Goal: Task Accomplishment & Management: Manage account settings

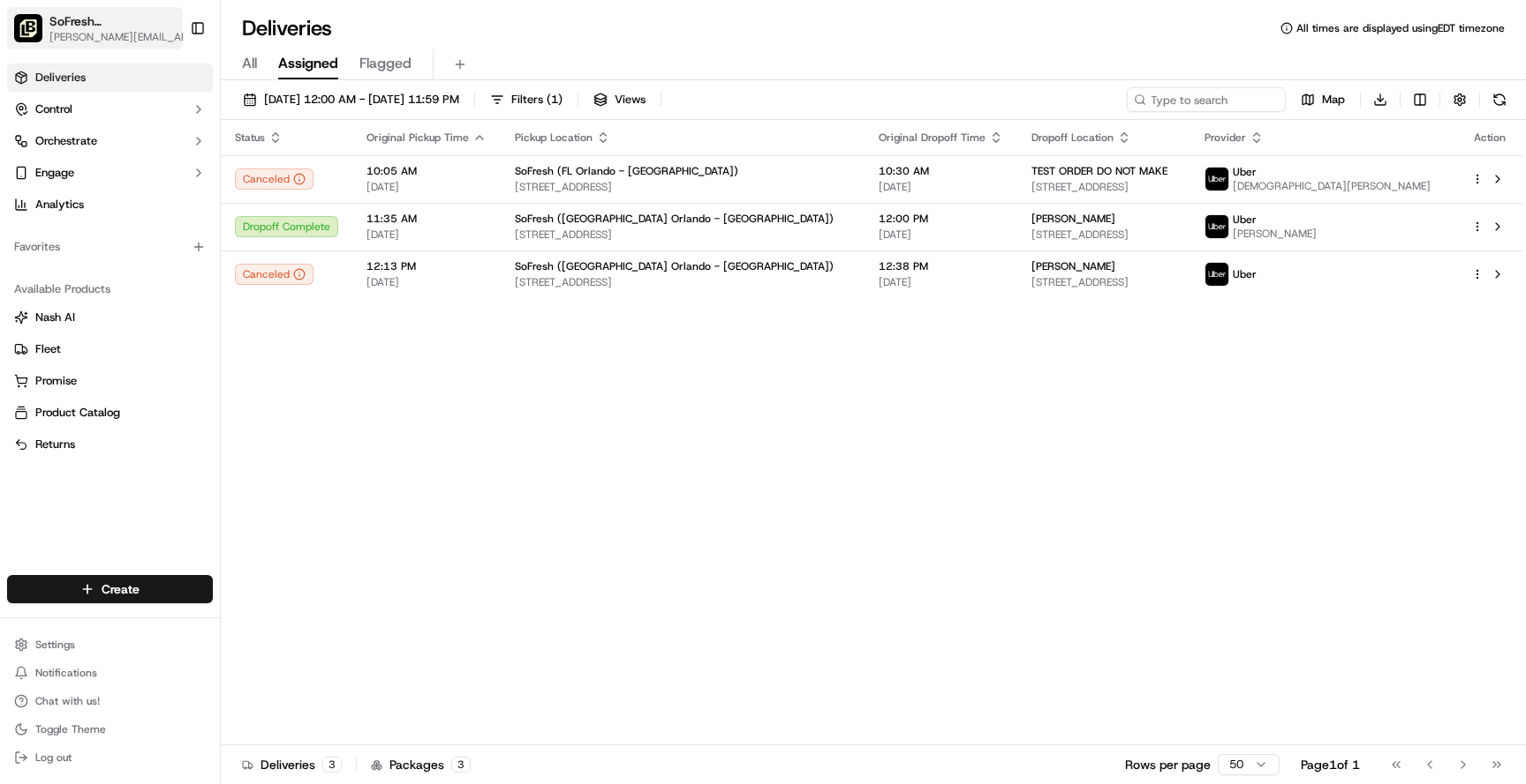
click at [136, 48] on button "SoFresh (FL Orlando - Publix Springs Plaza) chris@lovesofresh.com" at bounding box center [95, 27] width 175 height 42
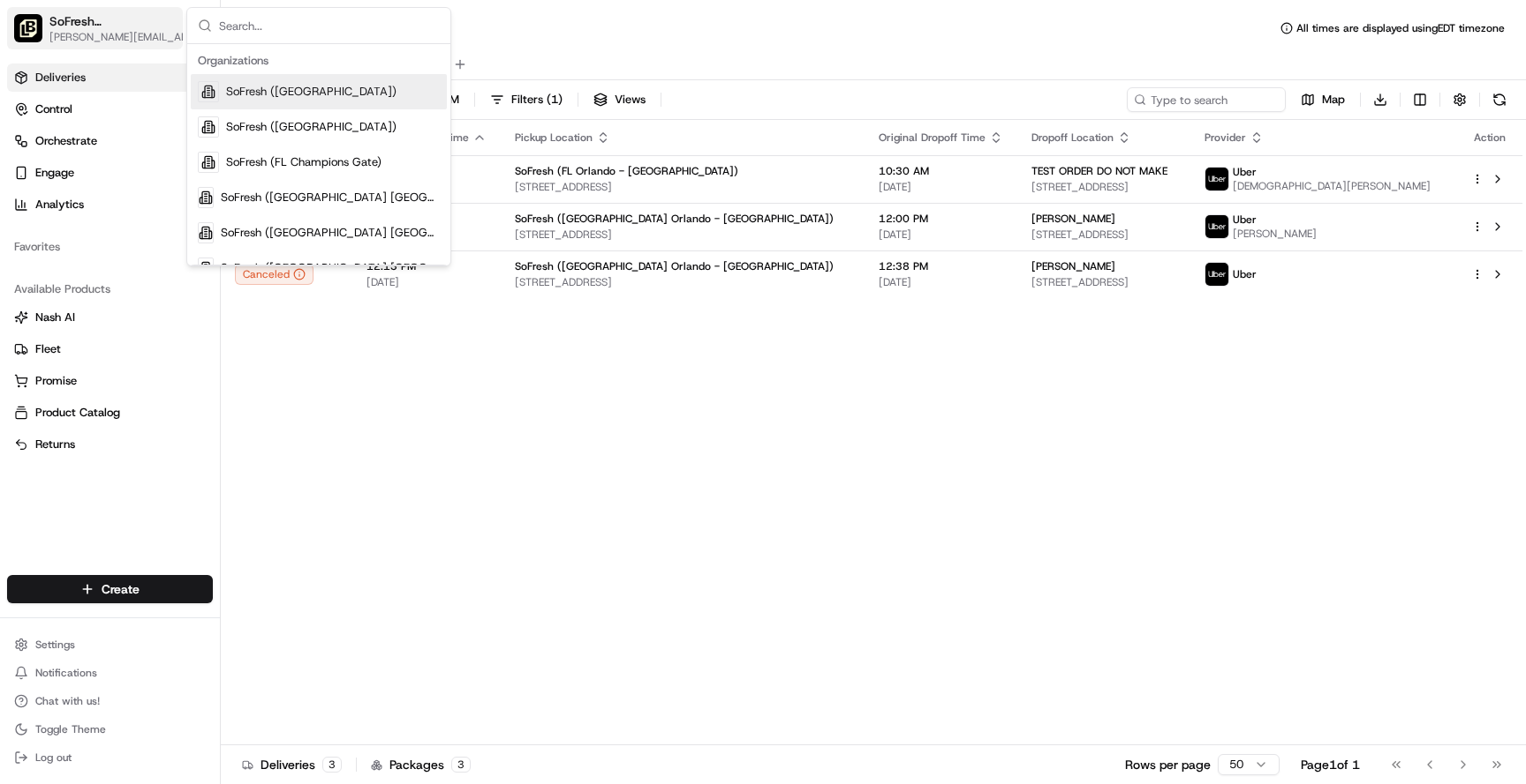
click at [136, 41] on span "[PERSON_NAME][EMAIL_ADDRESS][DOMAIN_NAME]" at bounding box center [122, 37] width 145 height 14
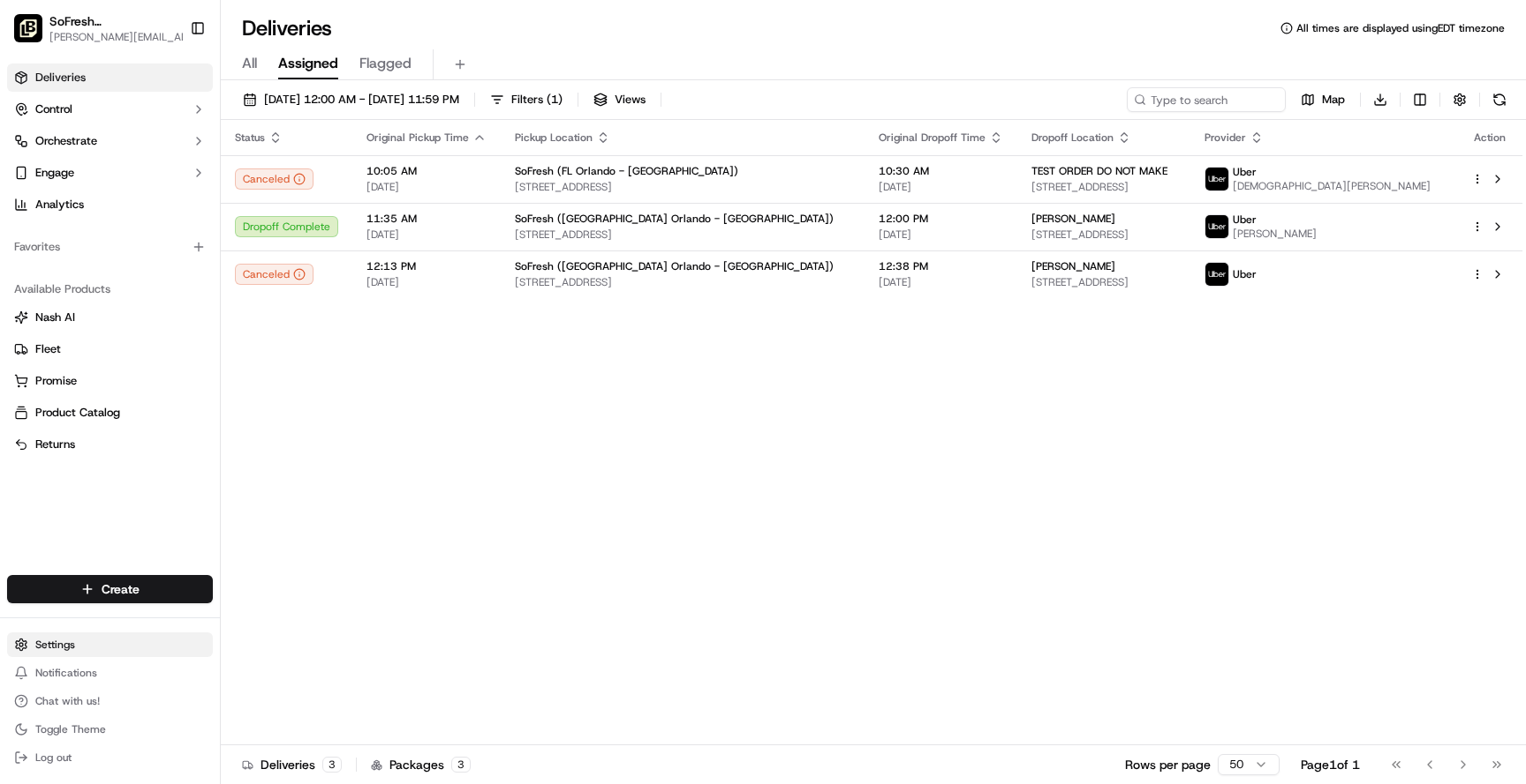
click at [96, 654] on html "SoFresh (FL Orlando - Publix Springs Plaza) chris@lovesofresh.com Toggle Sideba…" at bounding box center [763, 392] width 1526 height 784
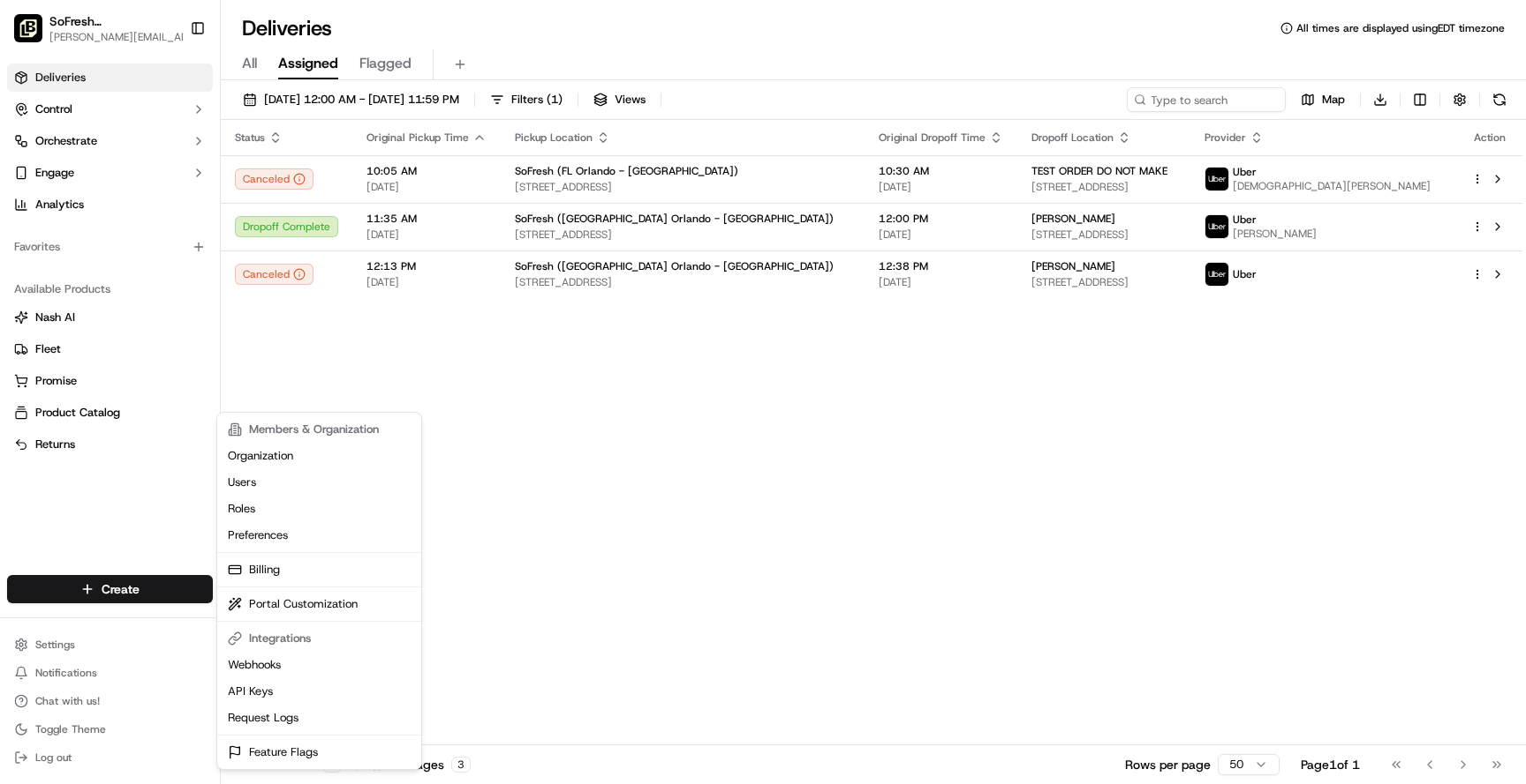
click at [90, 58] on html "SoFresh (FL Orlando - Publix Springs Plaza) chris@lovesofresh.com Toggle Sideba…" at bounding box center [763, 392] width 1526 height 784
click at [92, 646] on html "SoFresh (FL Orlando - Publix Springs Plaza) chris@lovesofresh.com Toggle Sideba…" at bounding box center [763, 392] width 1526 height 784
click at [282, 492] on link "Users" at bounding box center [319, 482] width 197 height 26
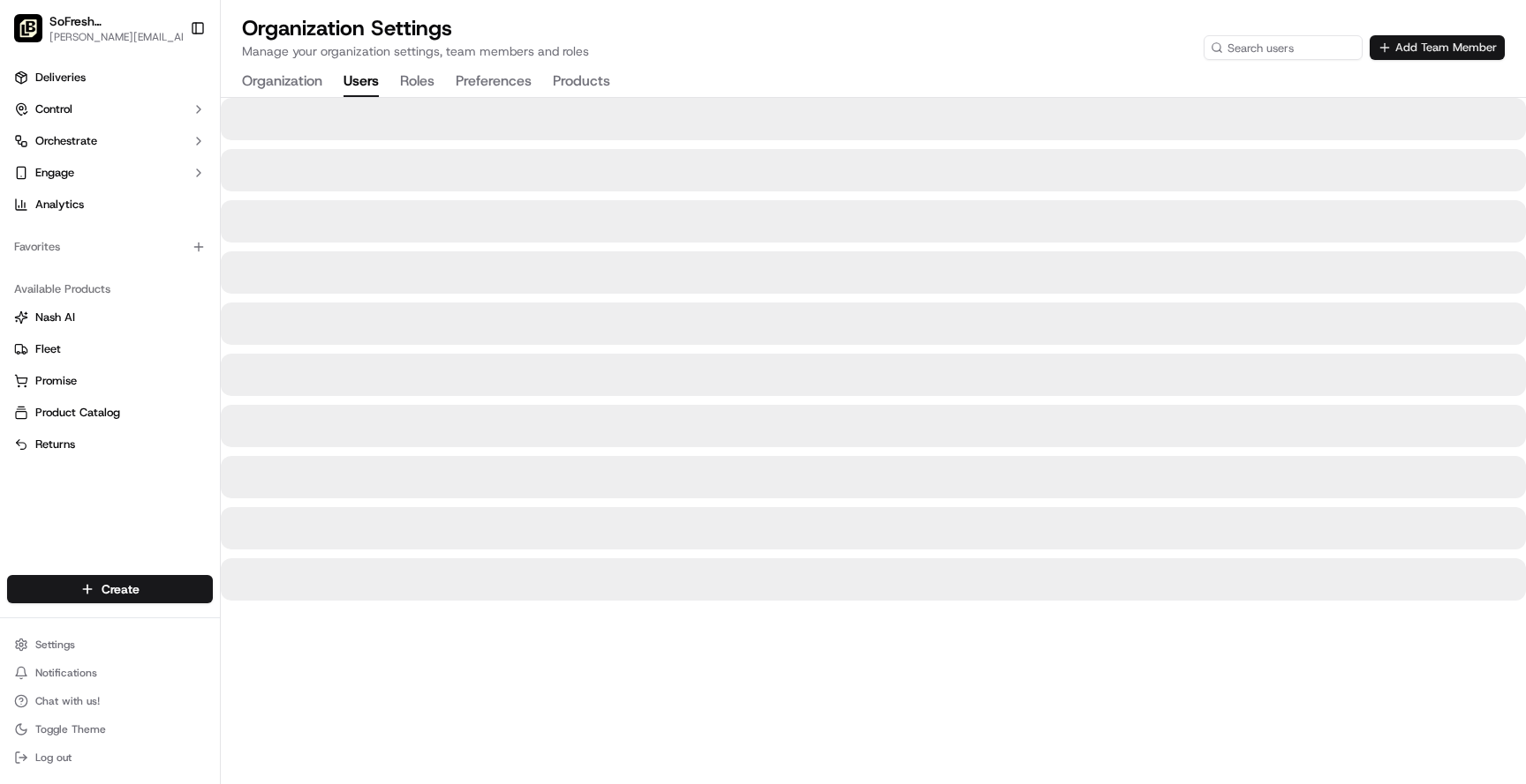
click at [1442, 54] on button "Add Team Member" at bounding box center [1436, 47] width 135 height 24
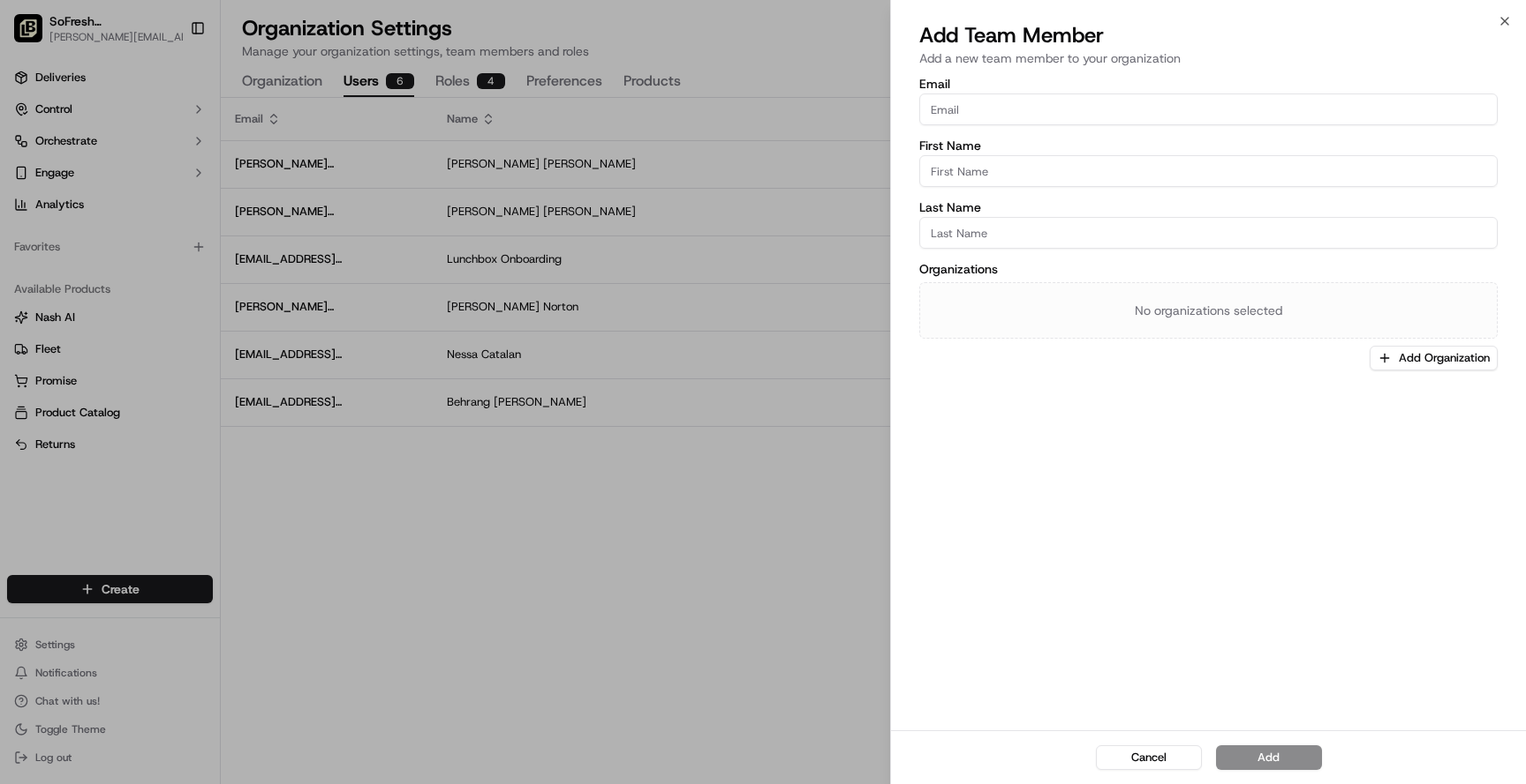
click at [596, 554] on div at bounding box center [763, 392] width 1526 height 784
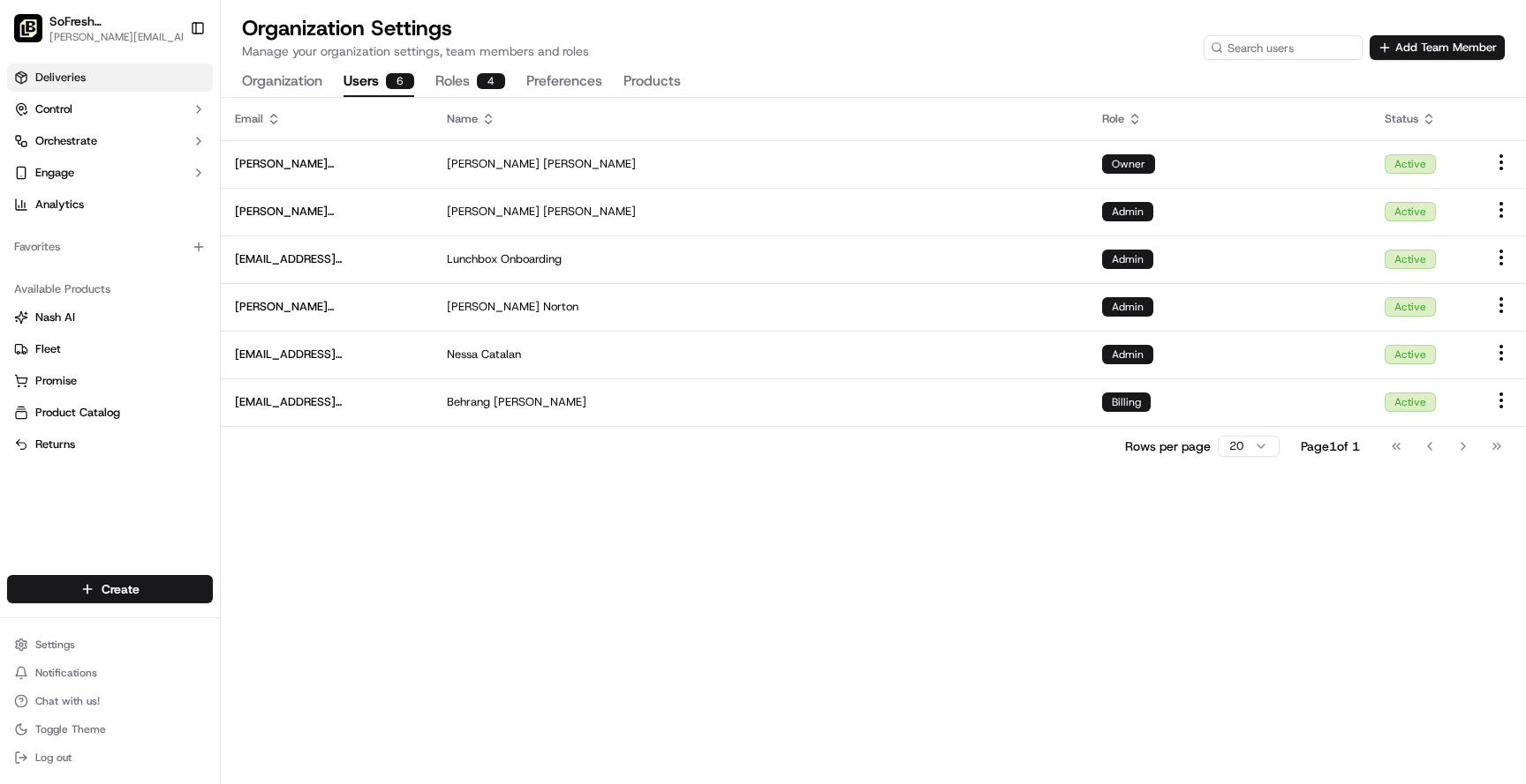
click at [107, 89] on link "Deliveries" at bounding box center [109, 77] width 206 height 28
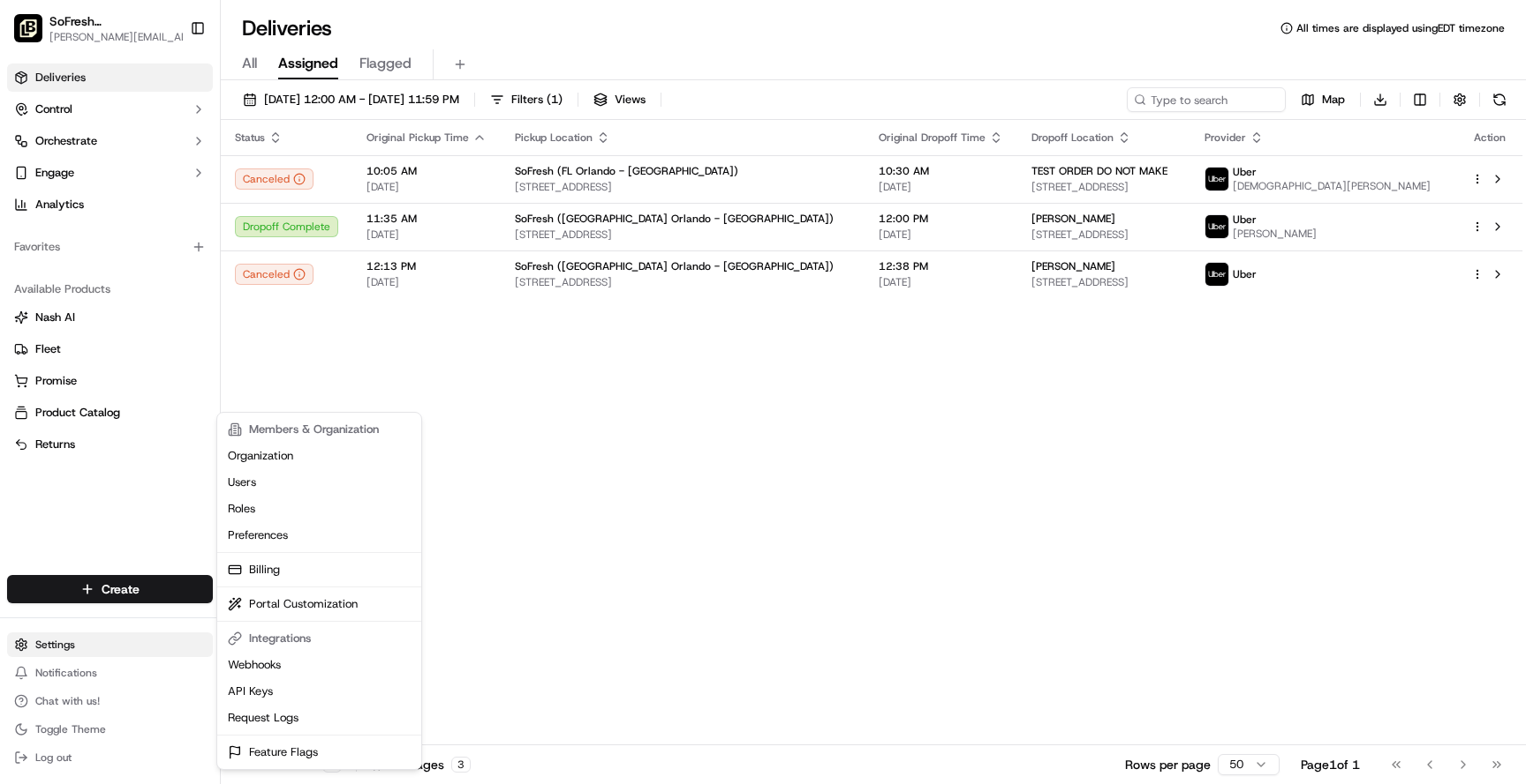
click at [73, 649] on html "SoFresh (FL Orlando - Publix Springs Plaza) chris@lovesofresh.com Toggle Sideba…" at bounding box center [763, 392] width 1526 height 784
click at [249, 493] on link "Users" at bounding box center [319, 482] width 197 height 26
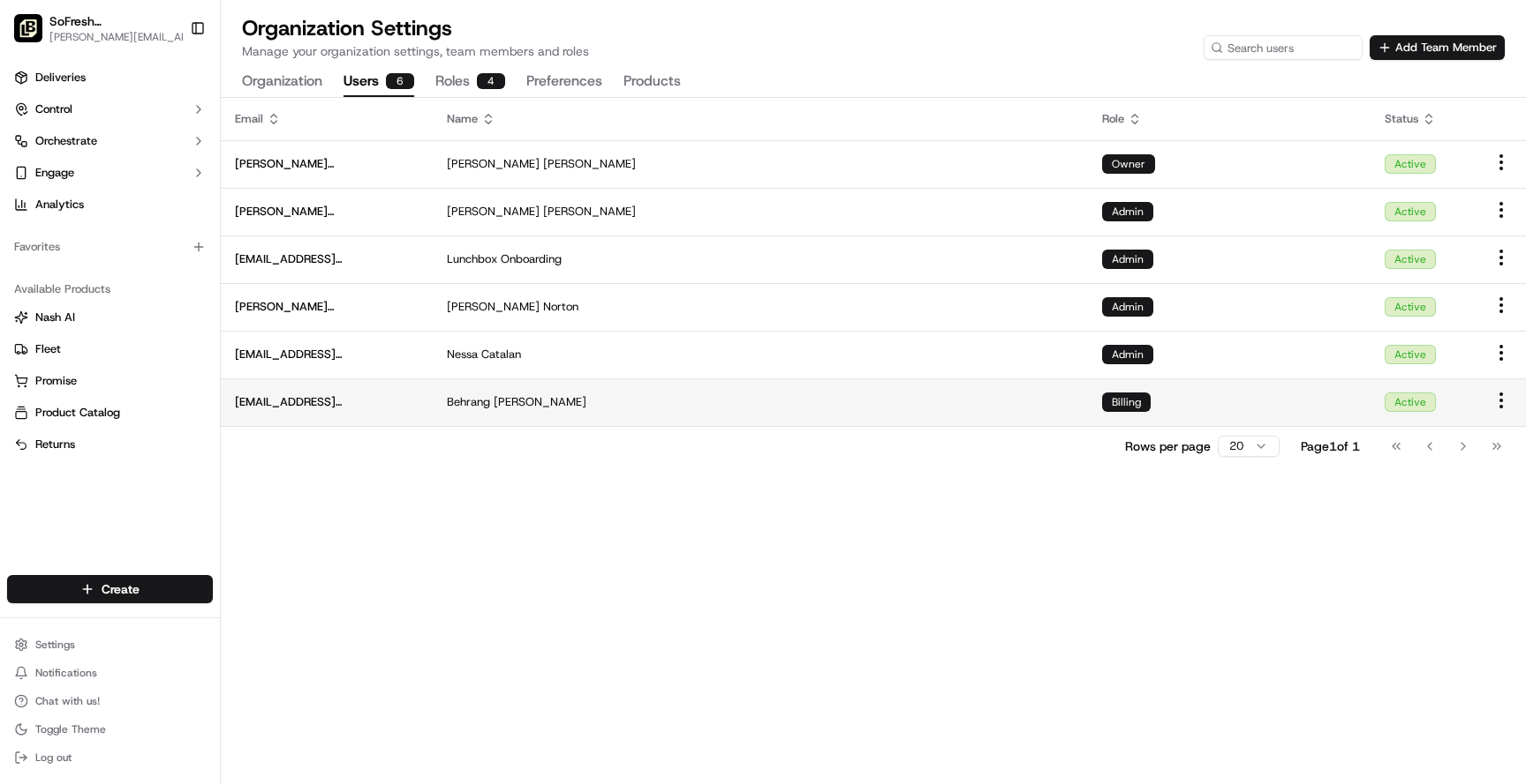
click at [1119, 404] on div "Billing" at bounding box center [1126, 402] width 49 height 19
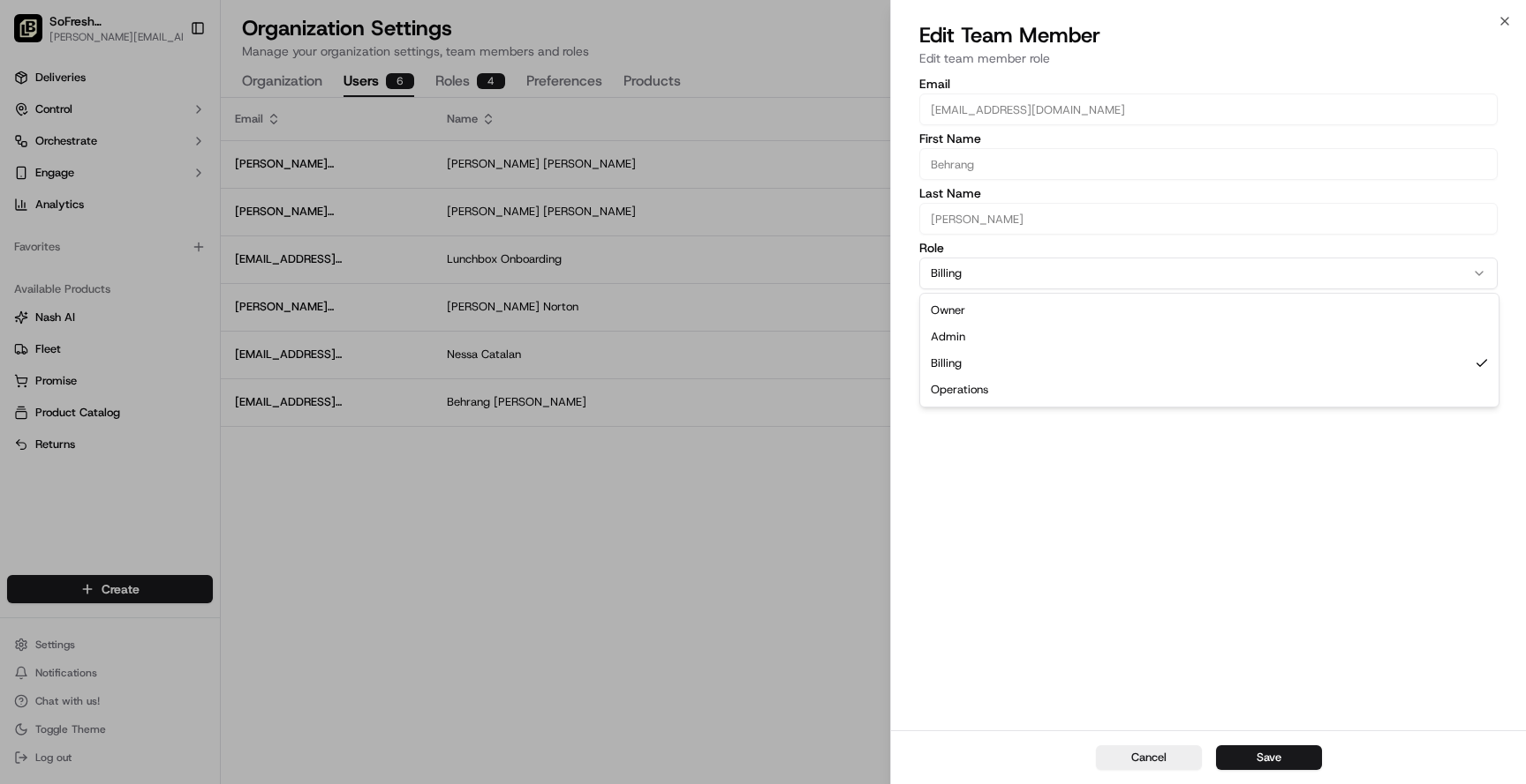
click at [1013, 276] on button "Billing" at bounding box center [1207, 274] width 578 height 32
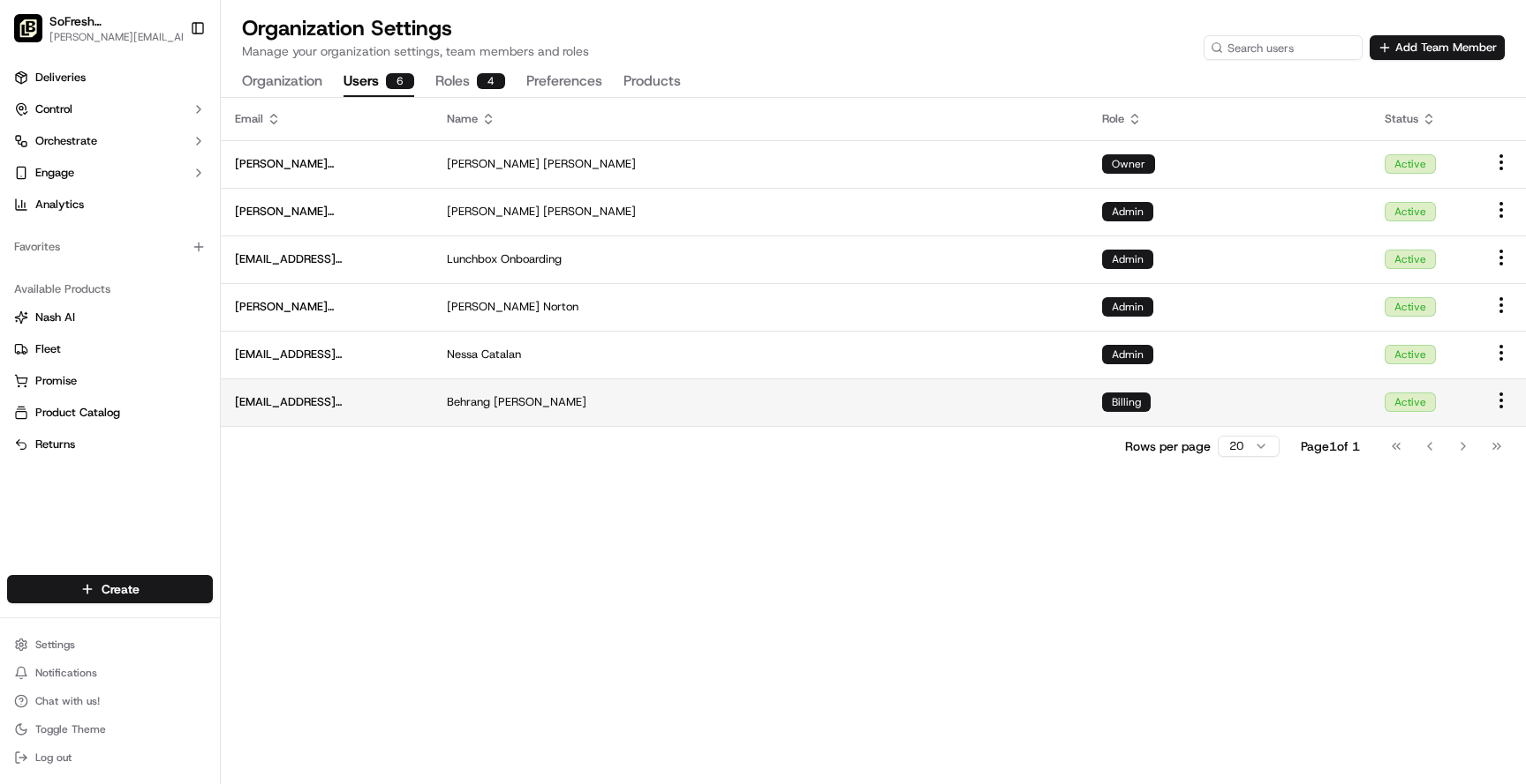
click at [1133, 405] on div "Billing" at bounding box center [1126, 402] width 49 height 19
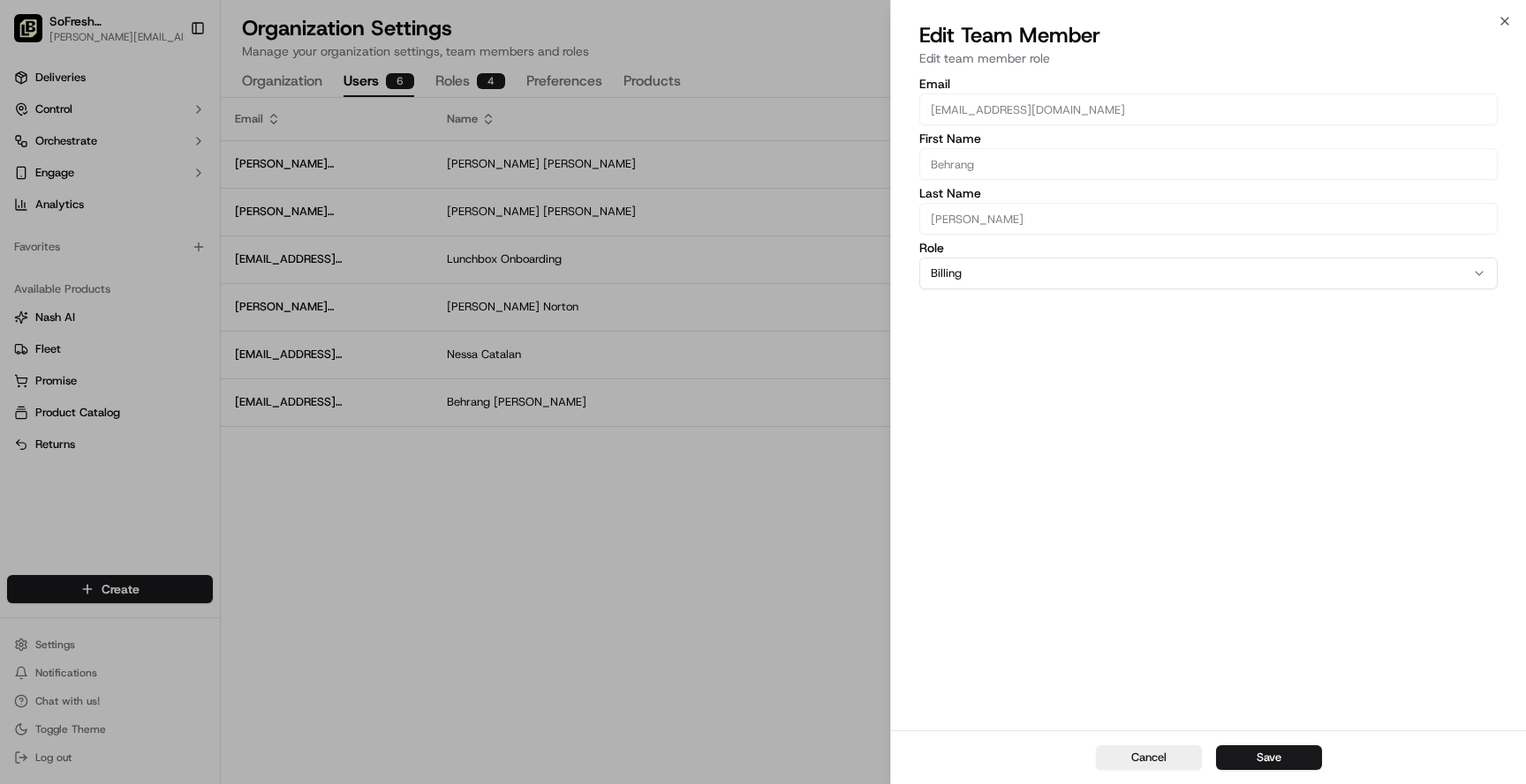
click at [1020, 290] on div "Email sf013@sofresh.com First Name Behrang Last Name Moayer Role Billing Owner …" at bounding box center [1207, 402] width 634 height 656
click at [1025, 281] on button "Billing" at bounding box center [1207, 274] width 578 height 32
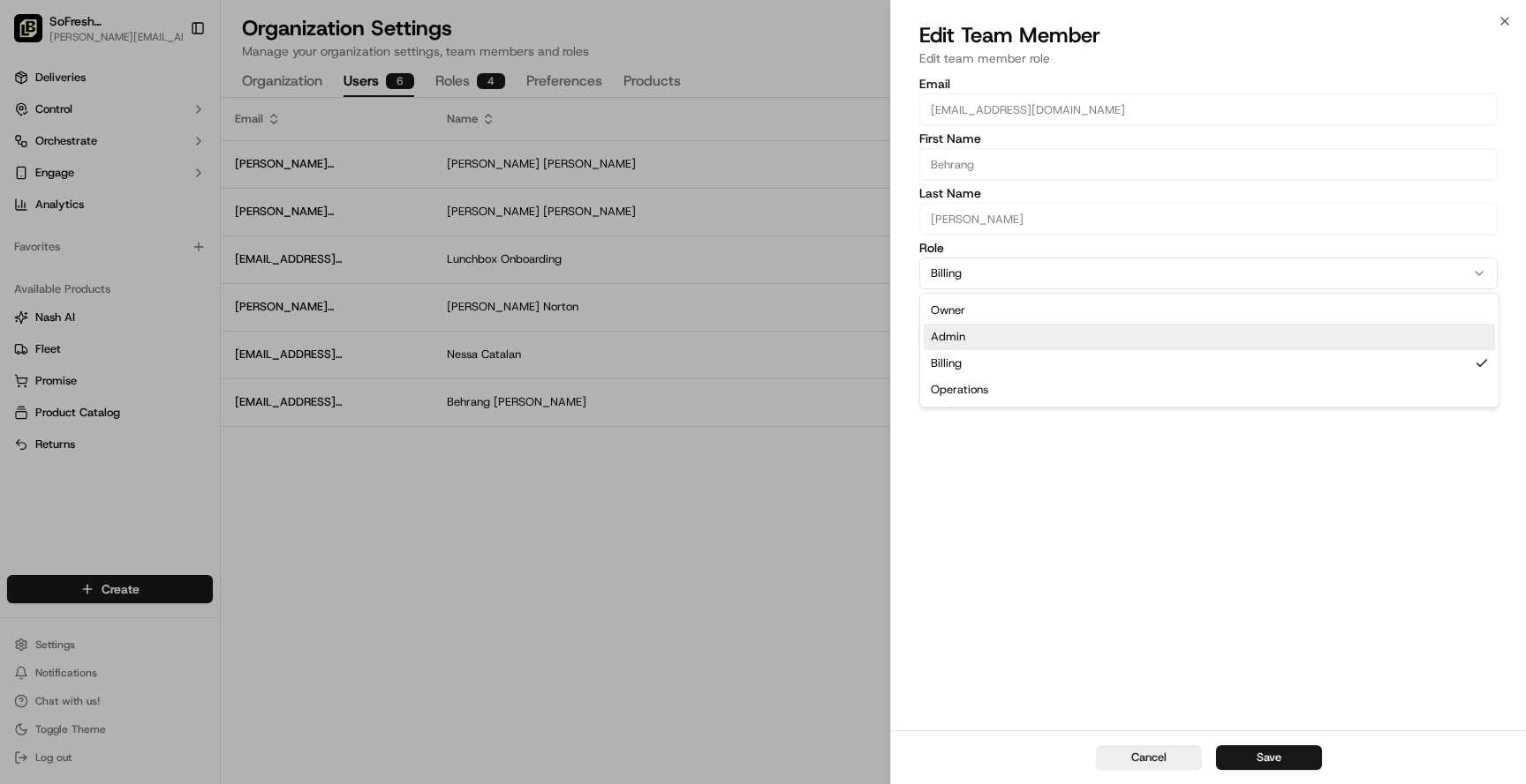
select select "rol_HZKy5LbzgkeguLASfzCTH5"
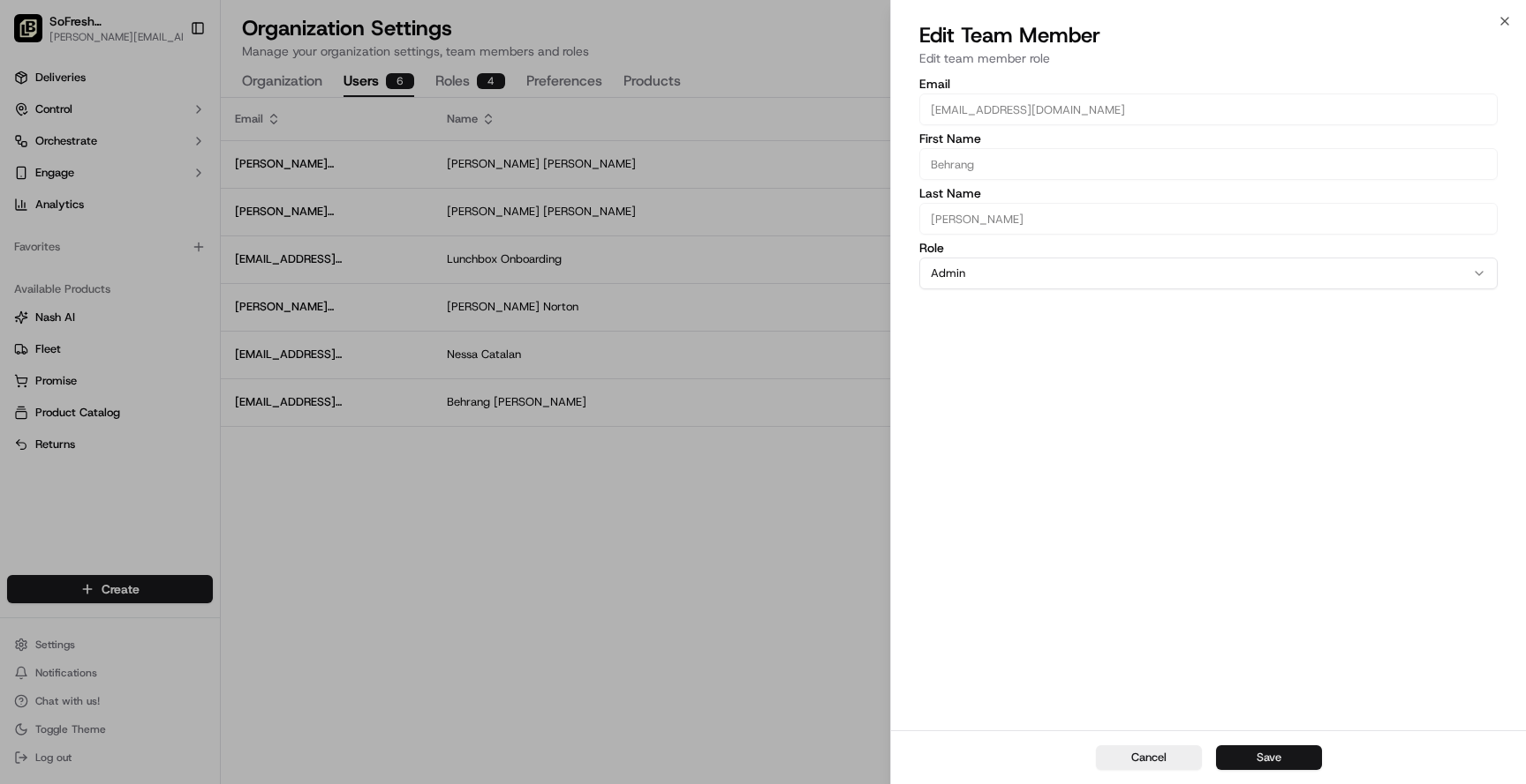
click at [1258, 755] on button "Save" at bounding box center [1269, 758] width 106 height 24
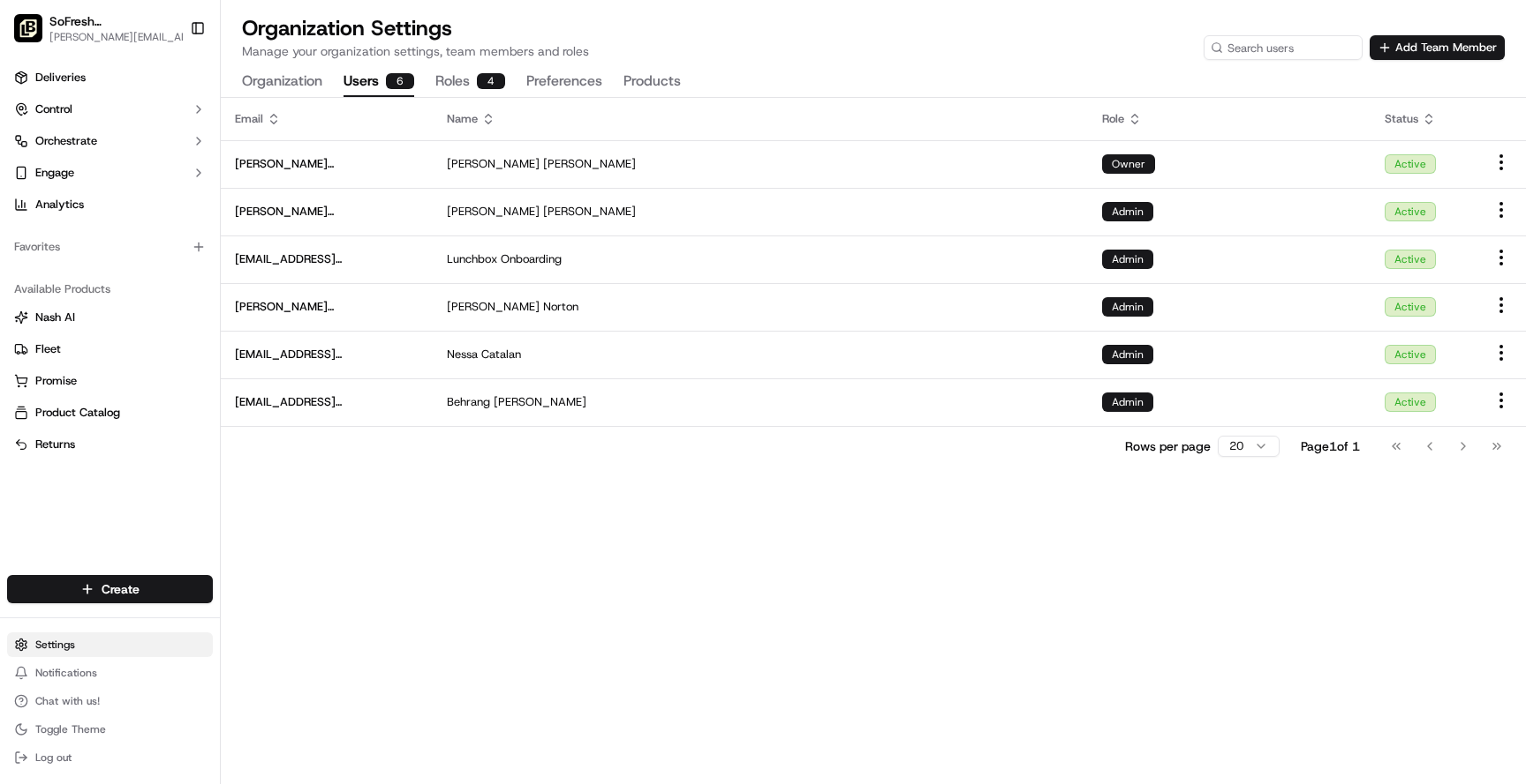
click at [75, 641] on html "SoFresh (FL Orlando - Publix Springs Plaza) chris@lovesofresh.com Toggle Sideba…" at bounding box center [763, 392] width 1526 height 784
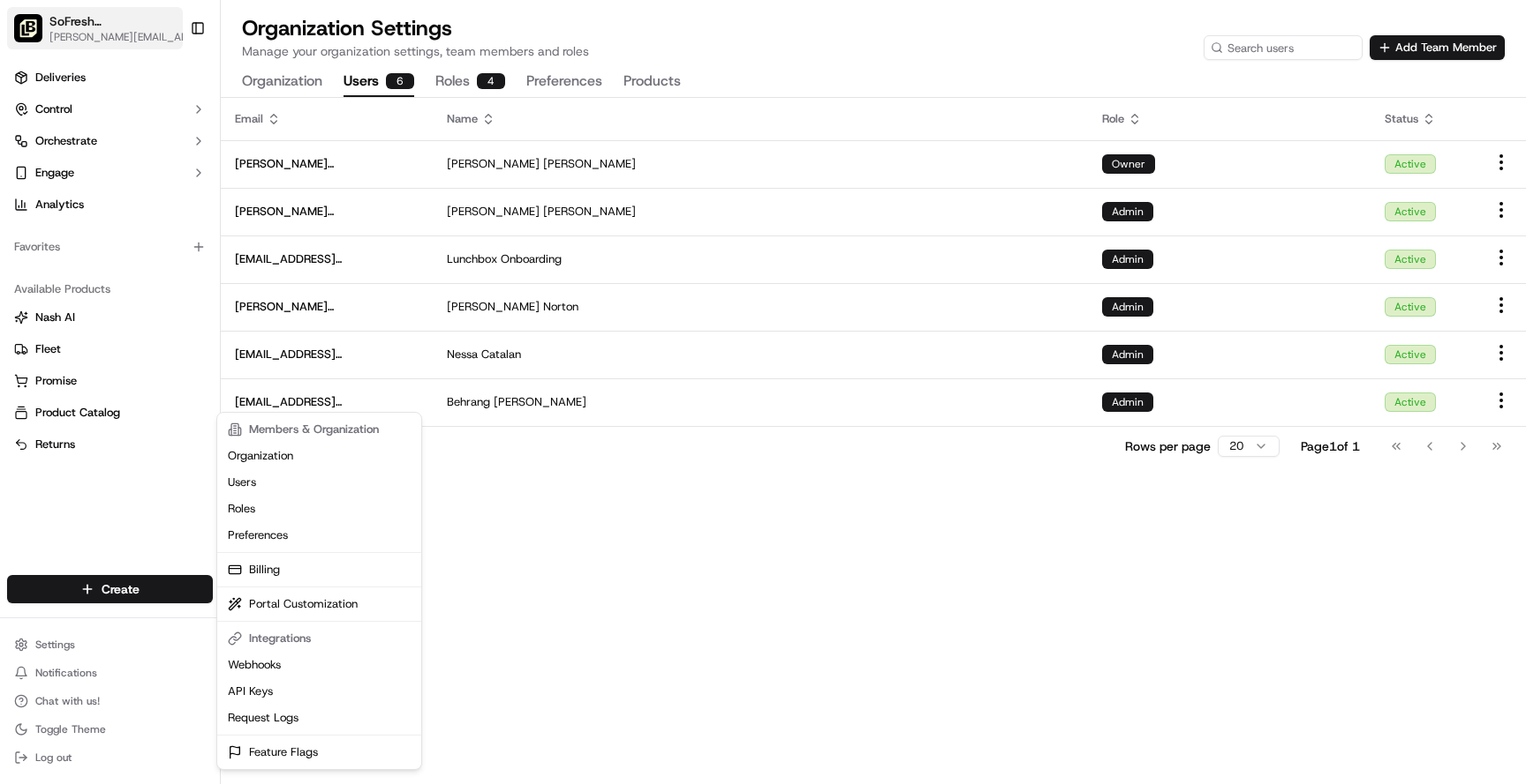
click at [127, 19] on html "SoFresh (FL Orlando - Publix Springs Plaza) chris@lovesofresh.com Toggle Sideba…" at bounding box center [763, 392] width 1526 height 784
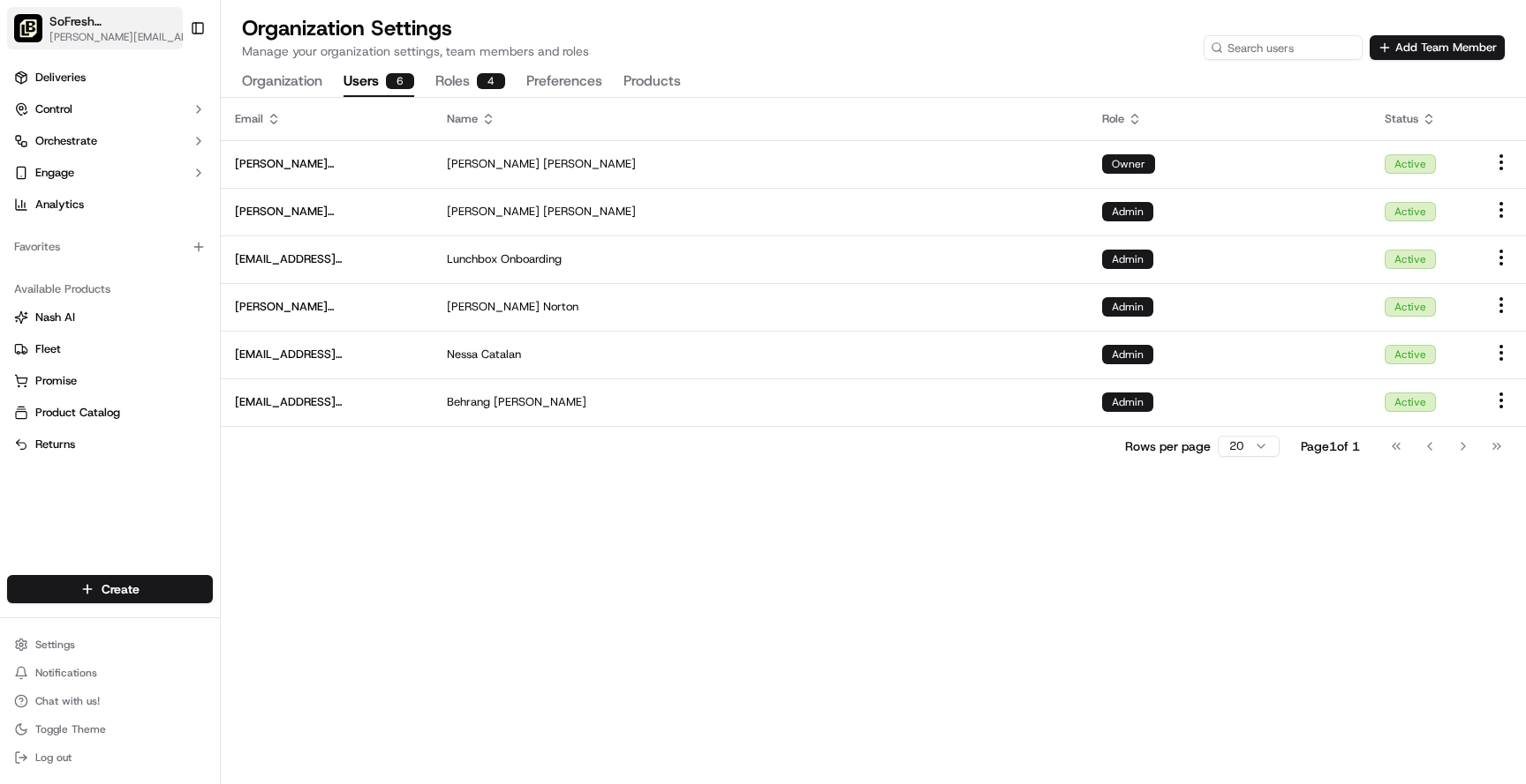
click at [127, 19] on span "SoFresh ([GEOGRAPHIC_DATA] Orlando - [GEOGRAPHIC_DATA])" at bounding box center [113, 21] width 127 height 18
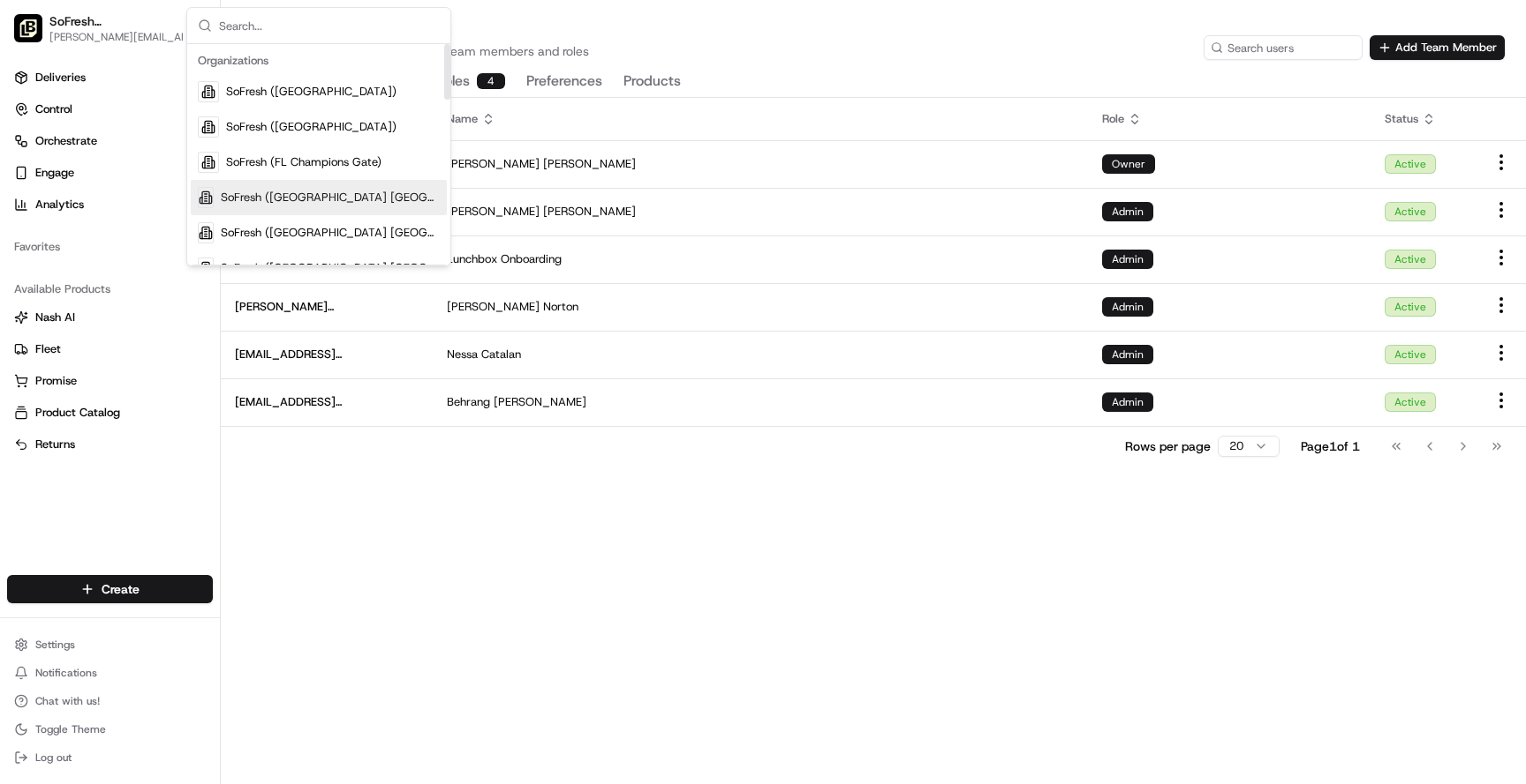
click at [299, 204] on span "SoFresh ([GEOGRAPHIC_DATA] [GEOGRAPHIC_DATA] - [GEOGRAPHIC_DATA])" at bounding box center [329, 198] width 219 height 16
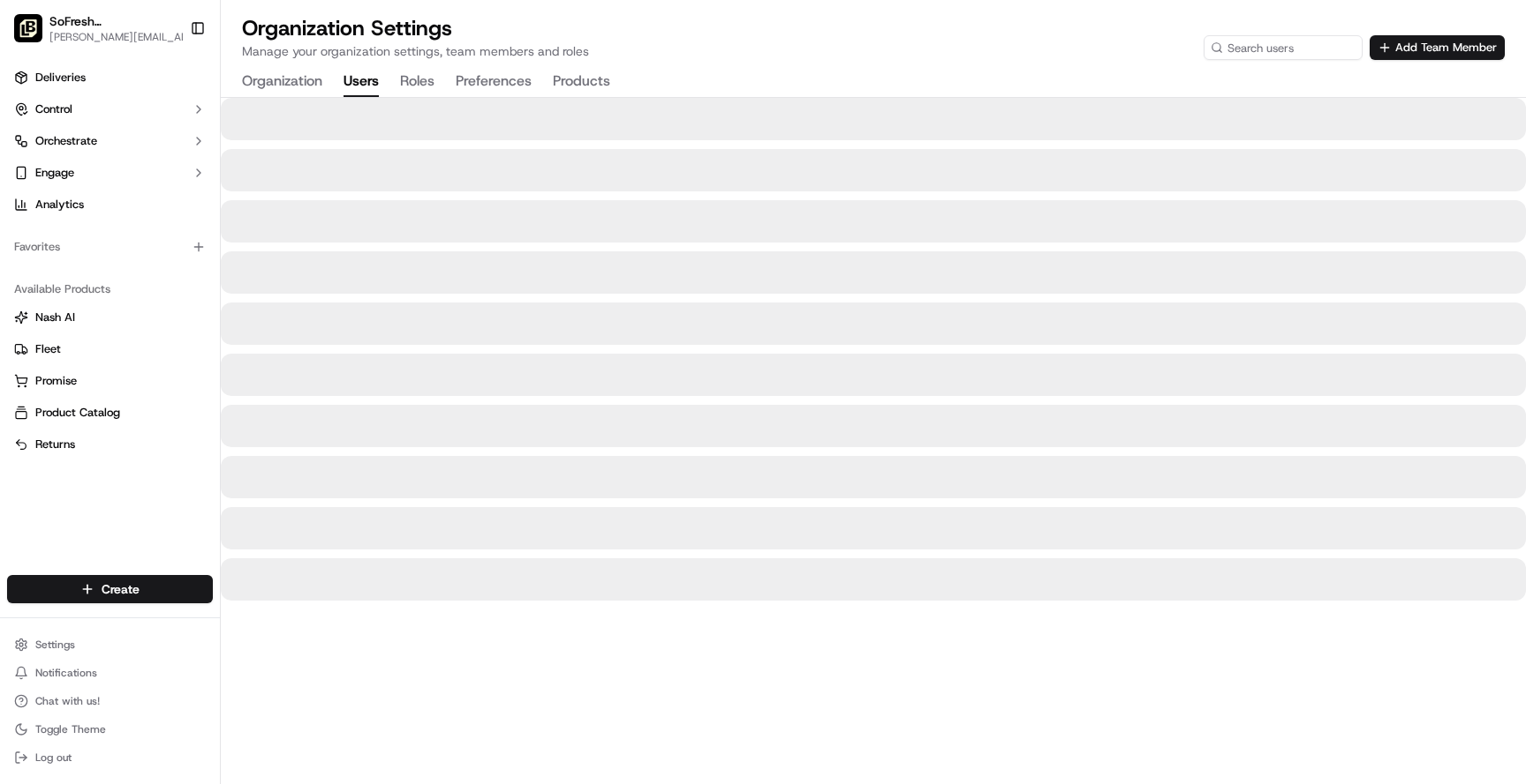
click at [77, 648] on html "SoFresh (FL Fort Lauderdale - Flagler Village) chris@lovesofresh.com Toggle Sid…" at bounding box center [763, 392] width 1526 height 784
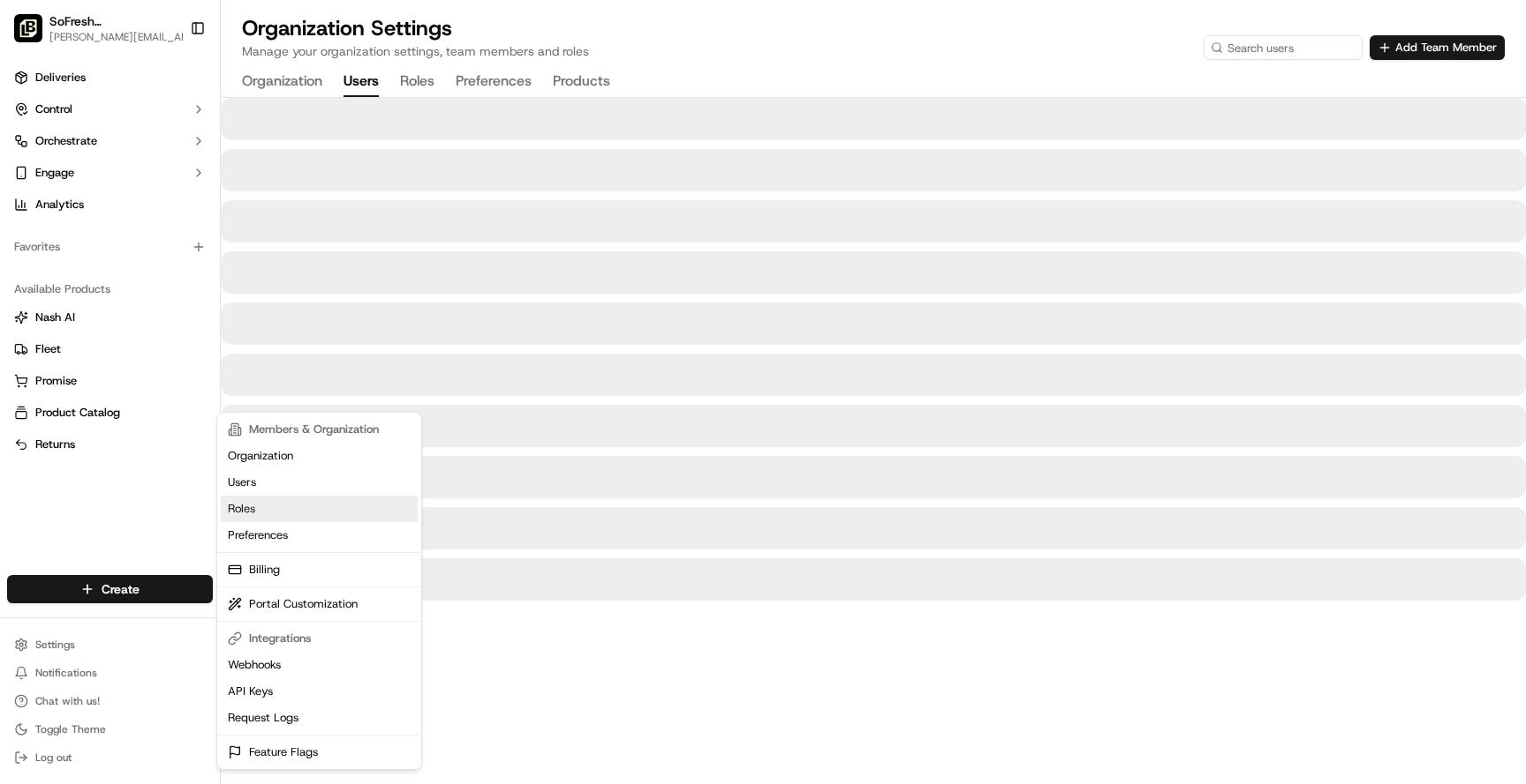
click at [259, 508] on link "Roles" at bounding box center [319, 508] width 197 height 26
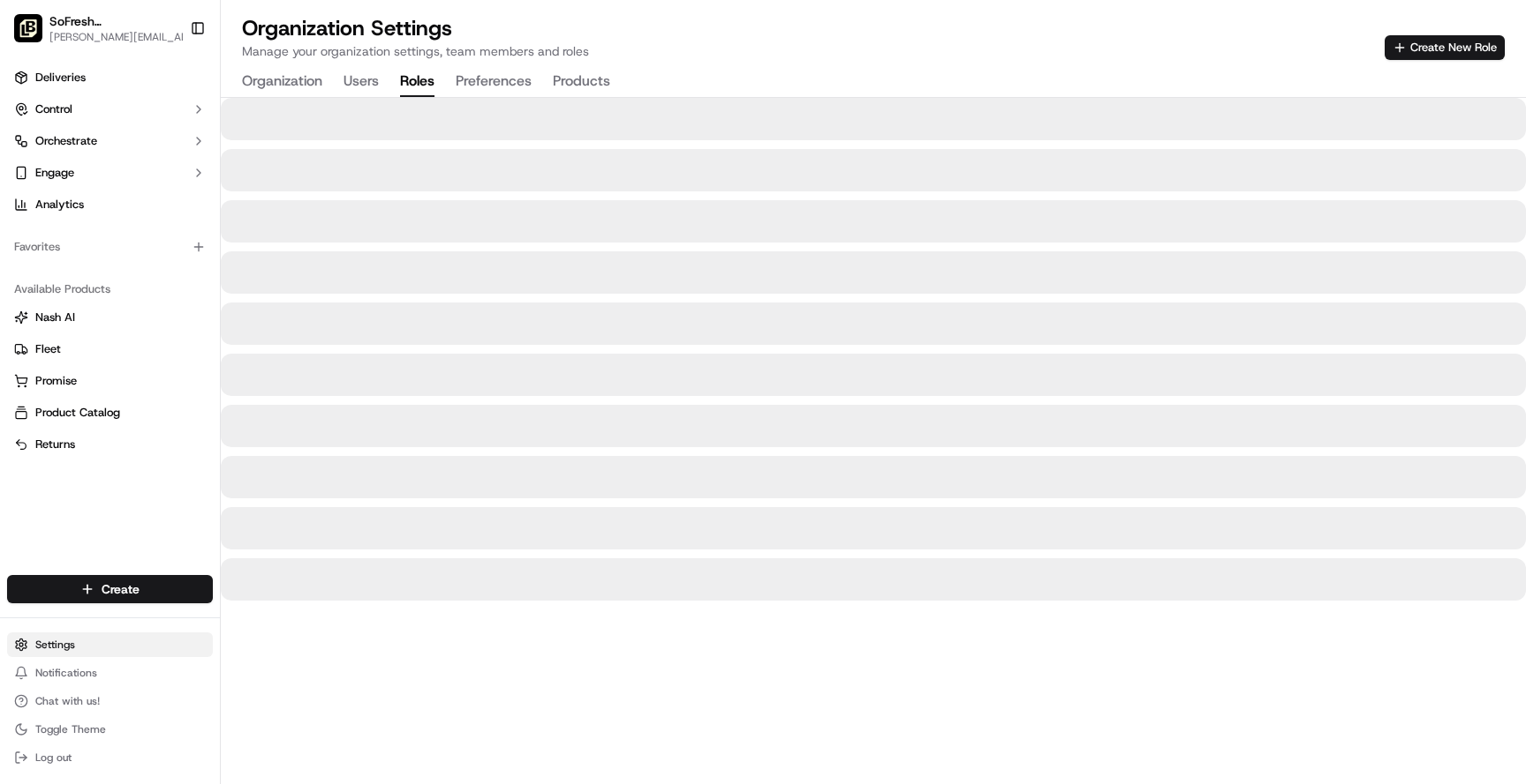
click at [103, 653] on html "SoFresh (FL Fort Lauderdale - Flagler Village) chris@lovesofresh.com Toggle Sid…" at bounding box center [763, 392] width 1526 height 784
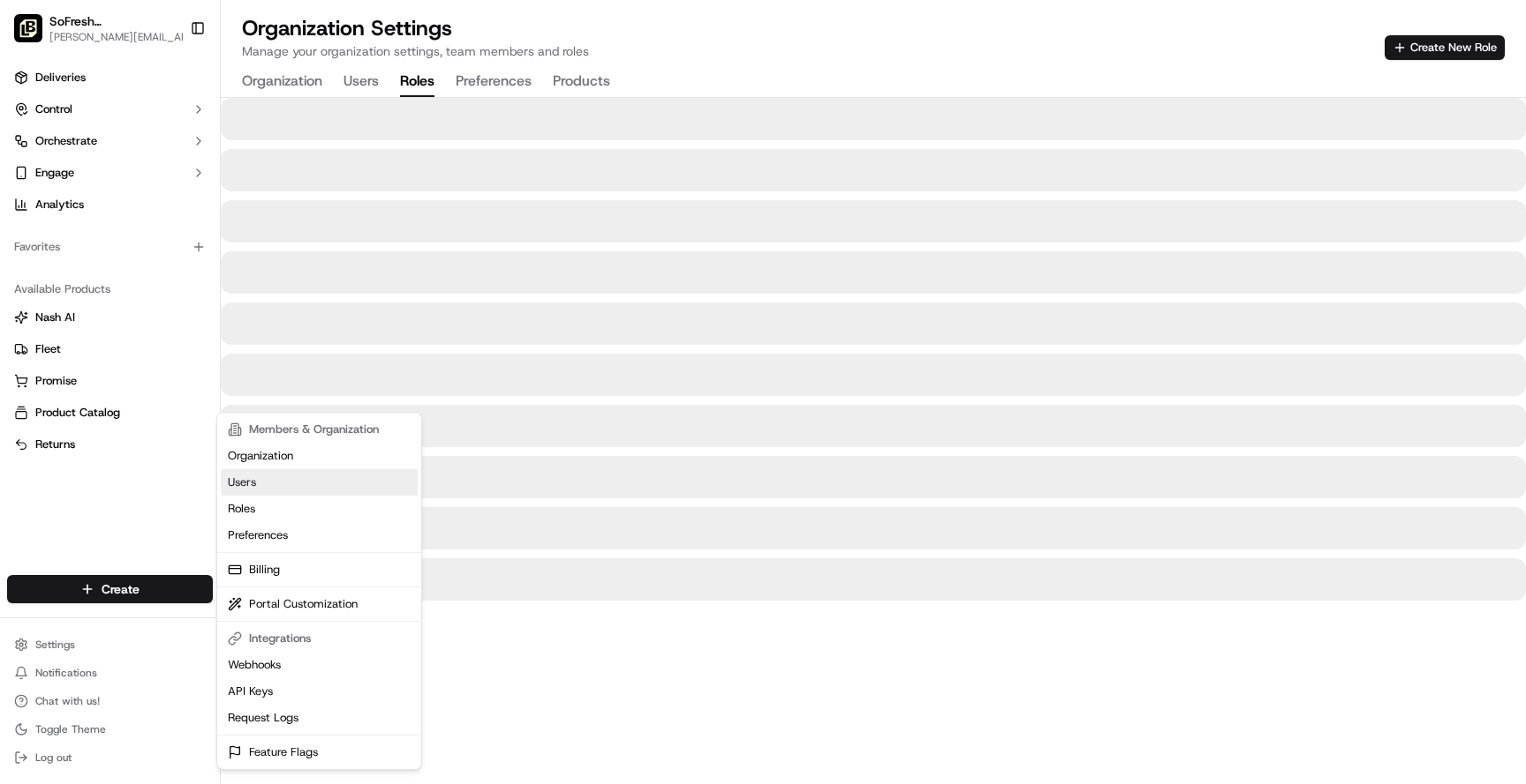
click at [275, 492] on link "Users" at bounding box center [319, 482] width 197 height 26
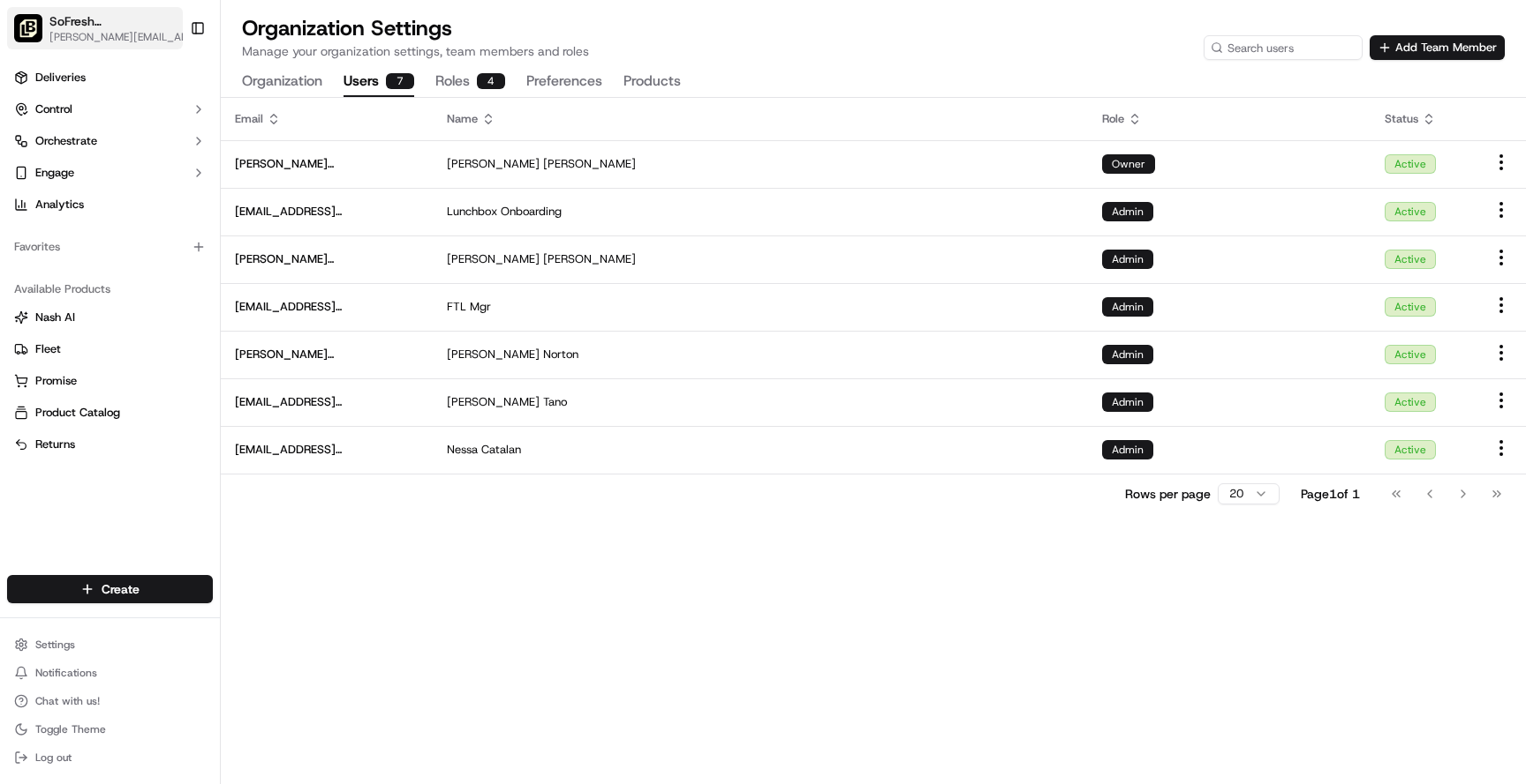
click at [130, 35] on span "[PERSON_NAME][EMAIL_ADDRESS][DOMAIN_NAME]" at bounding box center [122, 37] width 145 height 14
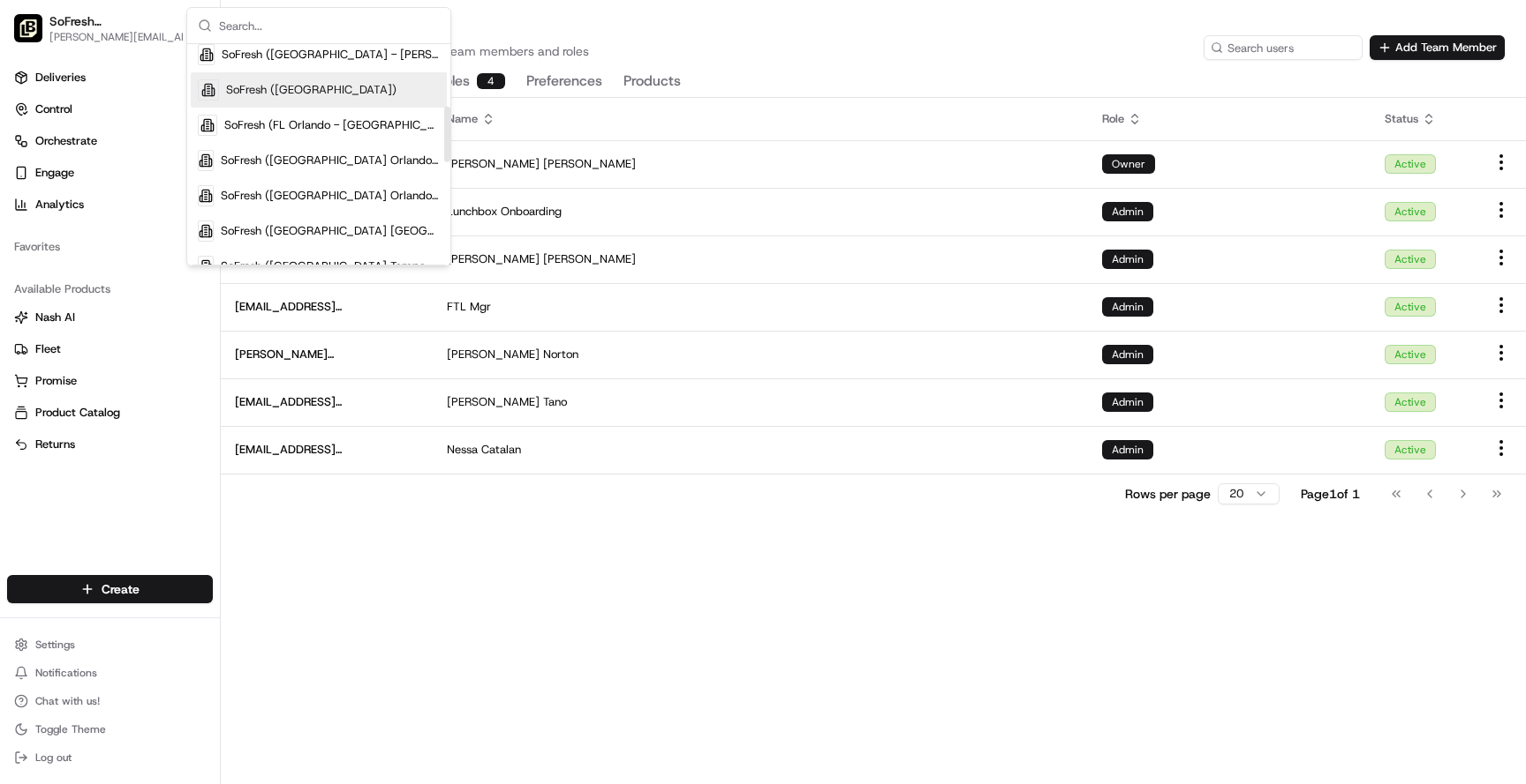
scroll to position [275, 0]
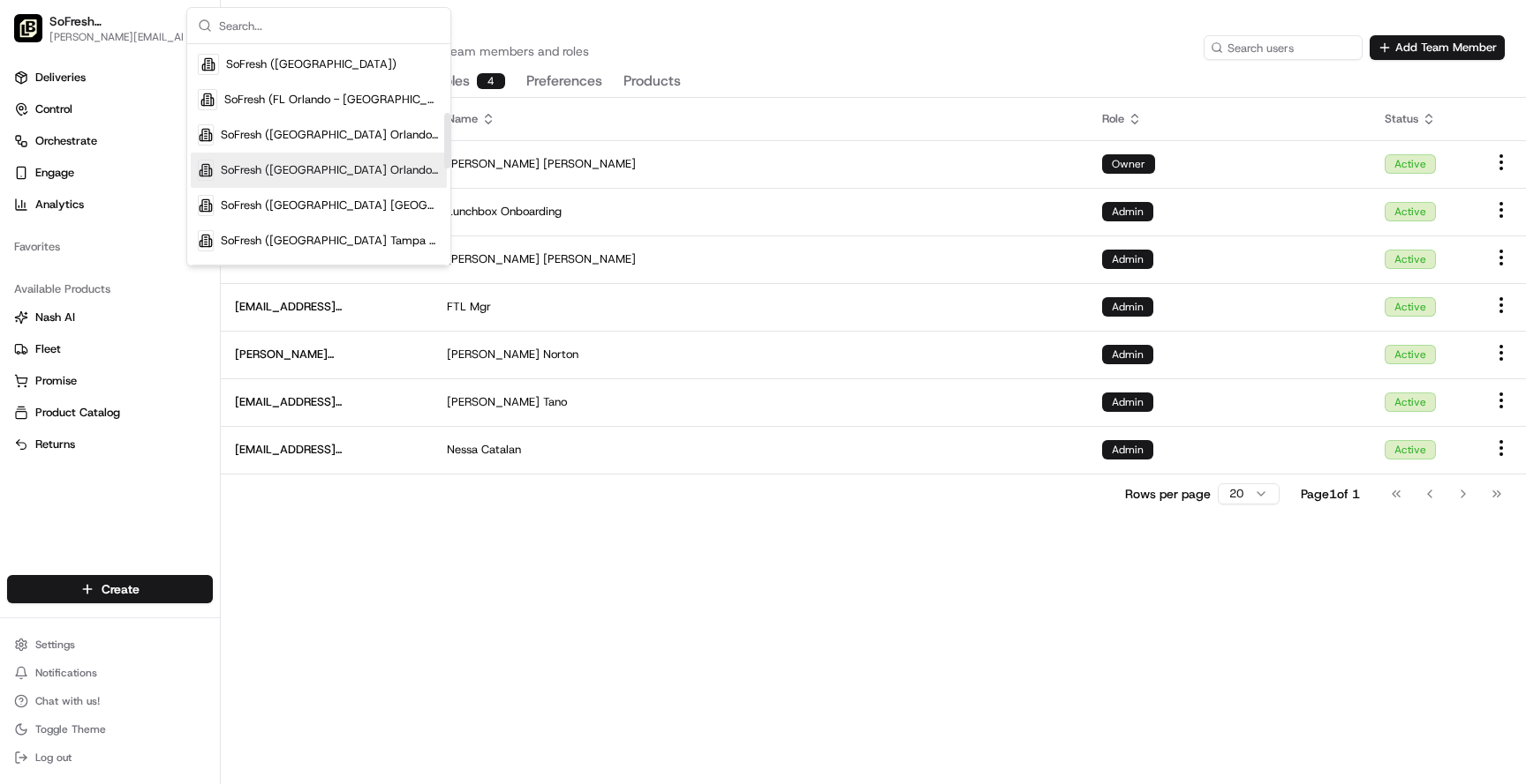
click at [284, 174] on span "SoFresh ([GEOGRAPHIC_DATA] Orlando - [GEOGRAPHIC_DATA])" at bounding box center [329, 170] width 219 height 16
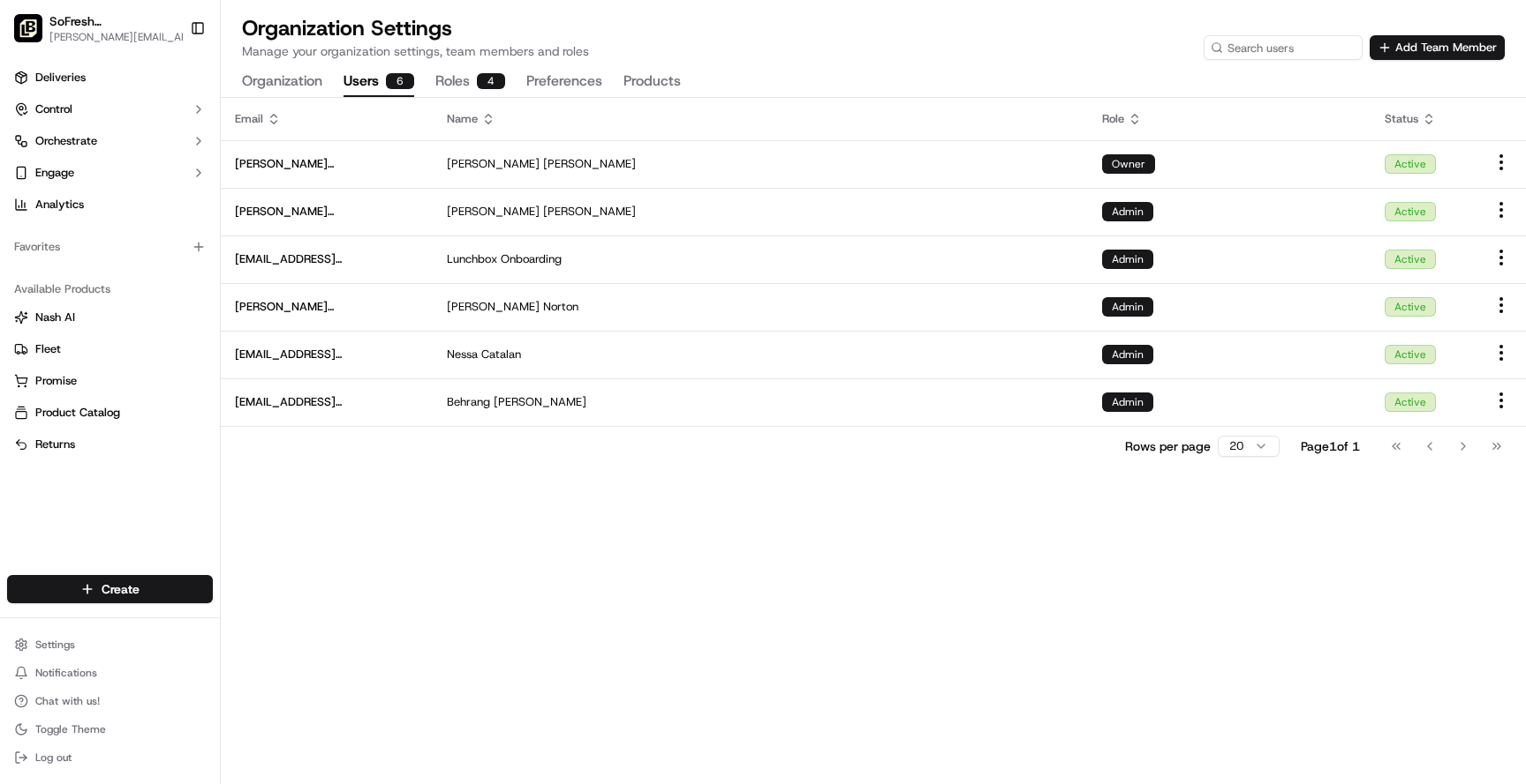
click at [1403, 60] on div "Organization Settings Manage your organization settings, team members and roles…" at bounding box center [872, 55] width 1305 height 83
click at [1404, 56] on button "Add Team Member" at bounding box center [1436, 47] width 135 height 24
